Goal: Find specific page/section

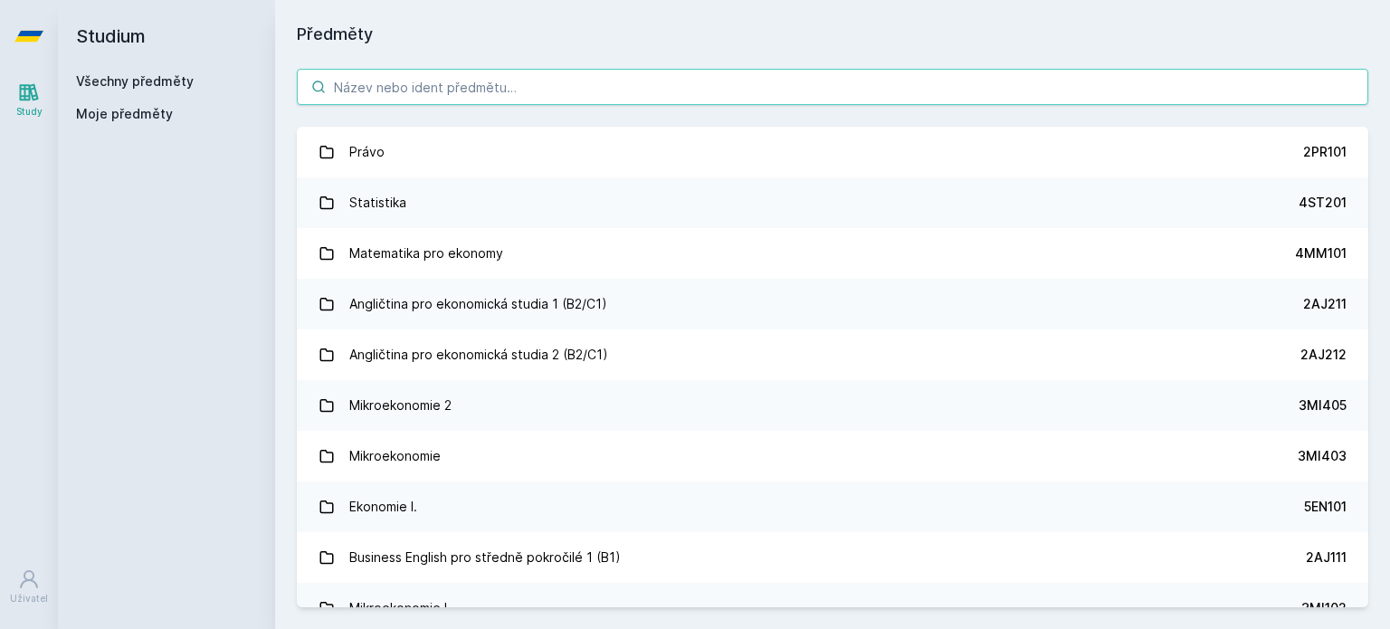
click at [499, 100] on input "search" at bounding box center [832, 87] width 1071 height 36
paste input "5EN202 Mikroekonomie I."
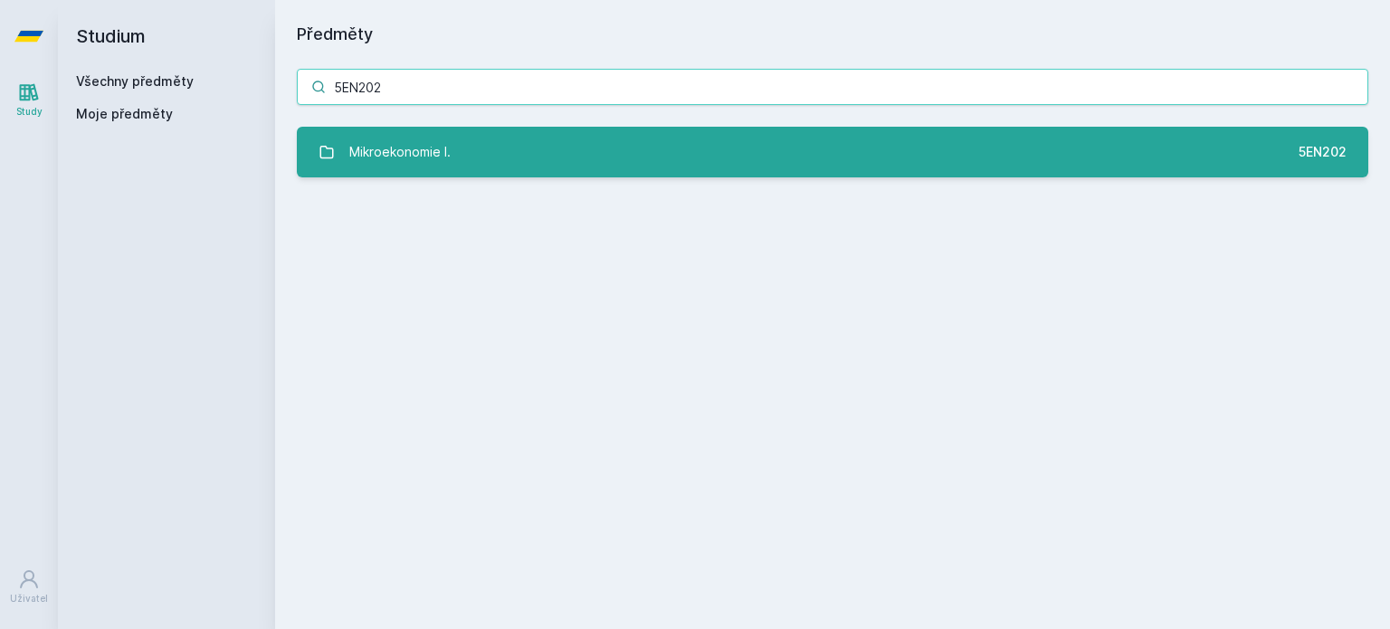
type input "5EN202"
click at [466, 143] on link "Mikroekonomie I. 5EN202" at bounding box center [832, 152] width 1071 height 51
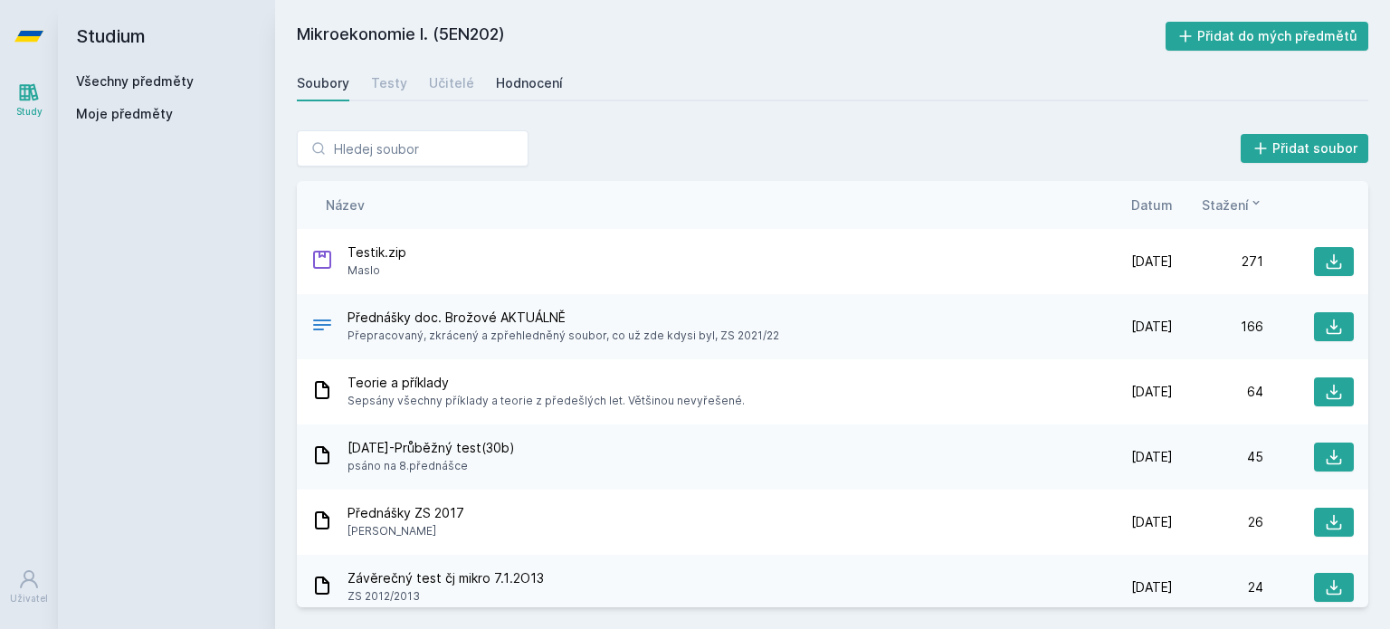
click at [510, 97] on link "Hodnocení" at bounding box center [529, 83] width 67 height 36
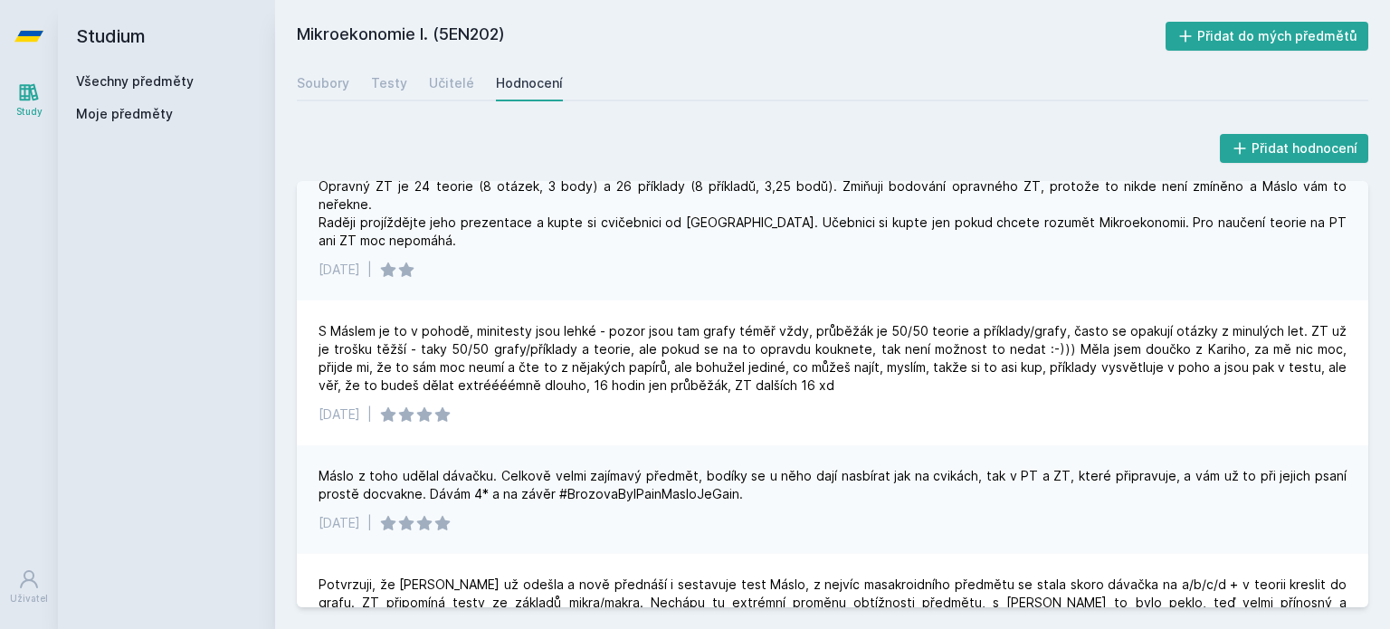
scroll to position [299, 0]
click at [320, 88] on div "Soubory" at bounding box center [323, 83] width 52 height 18
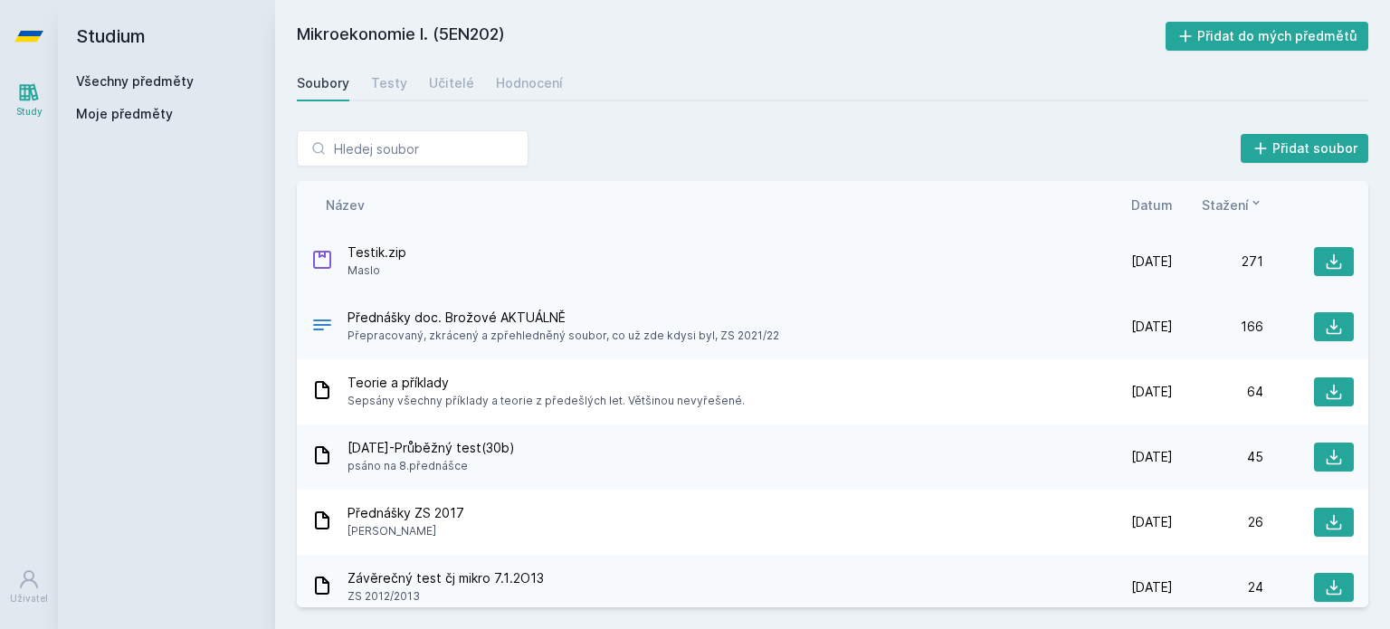
click at [387, 252] on span "Testik.zip" at bounding box center [376, 252] width 59 height 18
click at [1169, 195] on span "Datum" at bounding box center [1152, 204] width 42 height 19
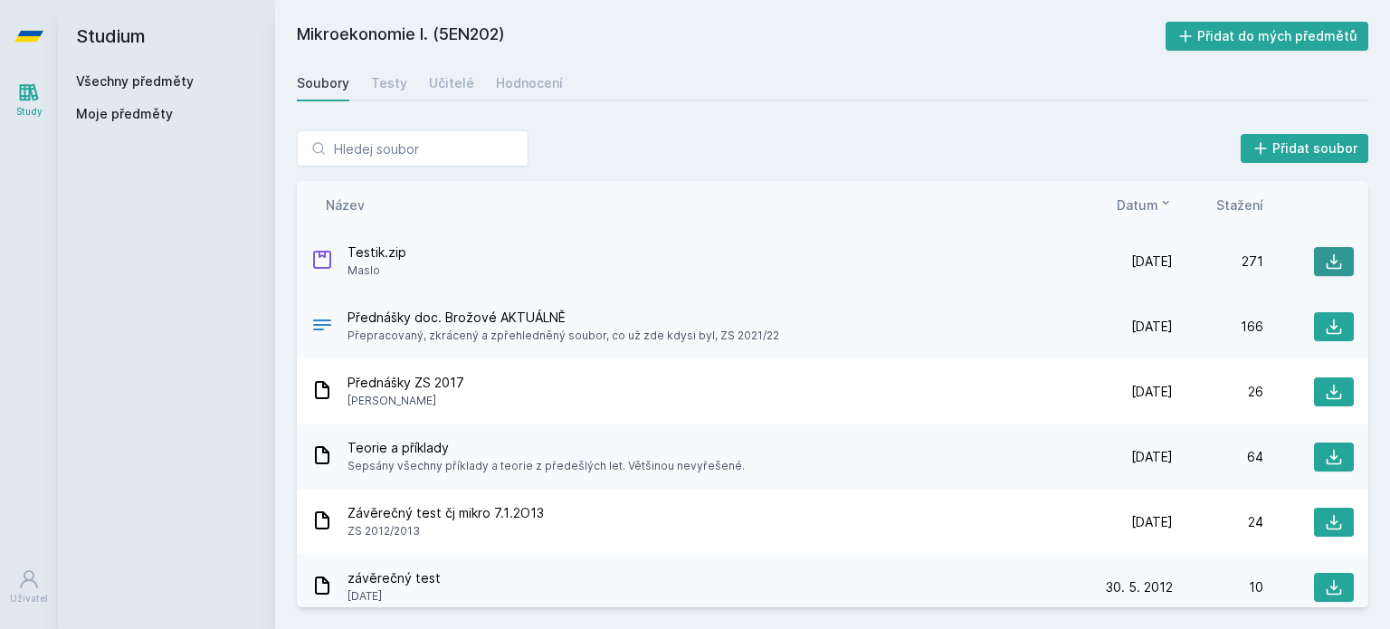
click at [1325, 259] on icon at bounding box center [1334, 261] width 18 height 18
click at [467, 24] on h2 "Mikroekonomie I. (5EN202)" at bounding box center [731, 36] width 869 height 29
click at [470, 26] on h2 "Mikroekonomie I. (5EN202)" at bounding box center [731, 36] width 869 height 29
copy h2 "5EN202"
